Goal: Manage account settings

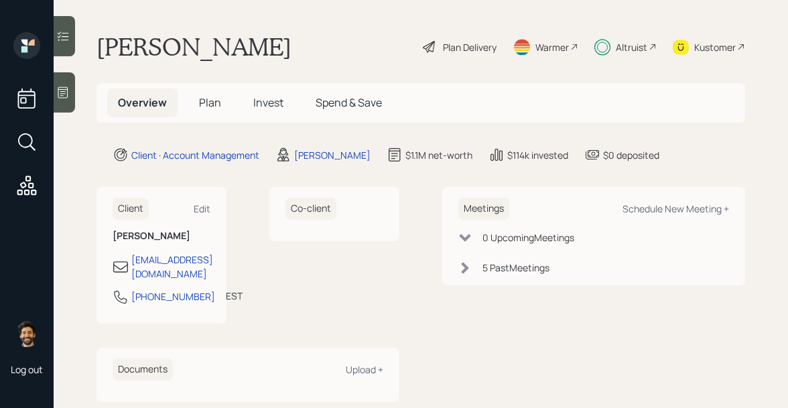
click at [633, 40] on div "Altruist" at bounding box center [631, 47] width 31 height 14
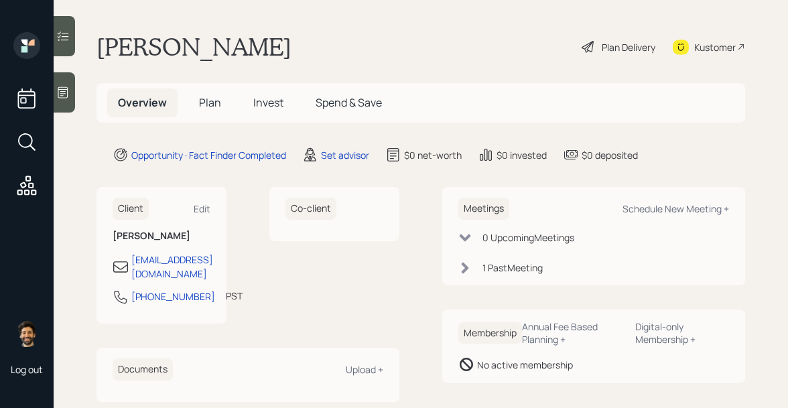
scroll to position [25, 0]
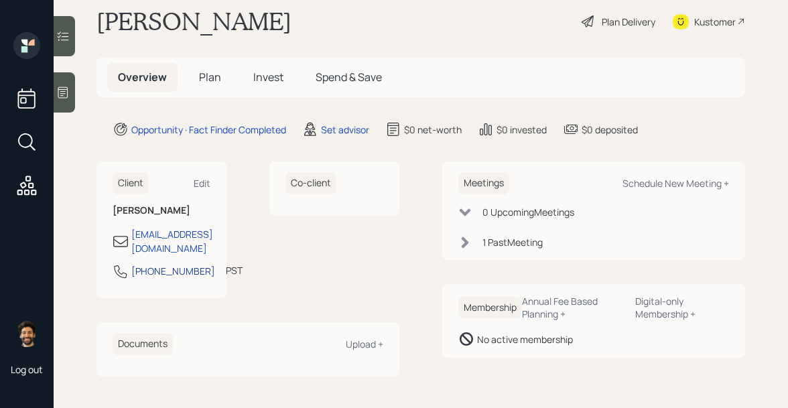
click at [150, 264] on div "[PHONE_NUMBER]" at bounding box center [173, 271] width 84 height 14
select select "America/Los_Angeles"
